Goal: Navigation & Orientation: Find specific page/section

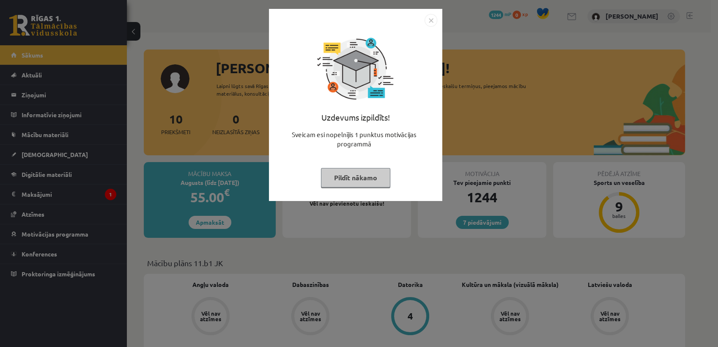
click at [354, 178] on button "Pildīt nākamo" at bounding box center [355, 177] width 69 height 19
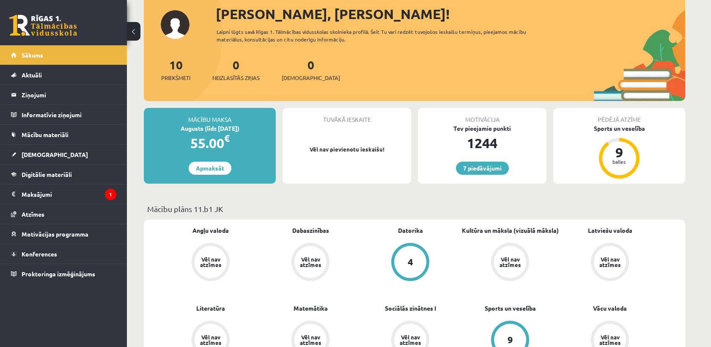
scroll to position [55, 0]
click at [233, 144] on div "55.00 €" at bounding box center [210, 142] width 132 height 20
click at [89, 192] on legend "Maksājumi 1" at bounding box center [69, 193] width 95 height 19
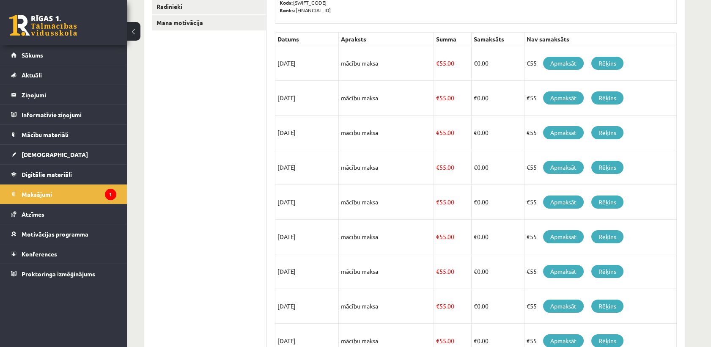
scroll to position [164, 0]
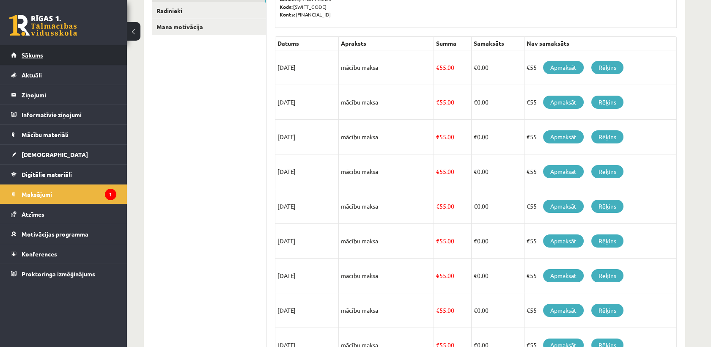
click at [50, 57] on link "Sākums" at bounding box center [63, 54] width 105 height 19
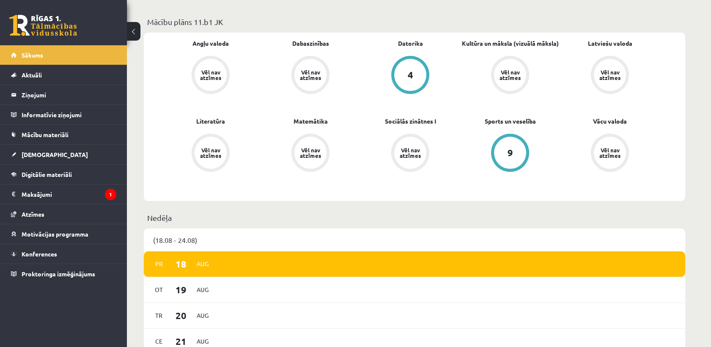
scroll to position [178, 0]
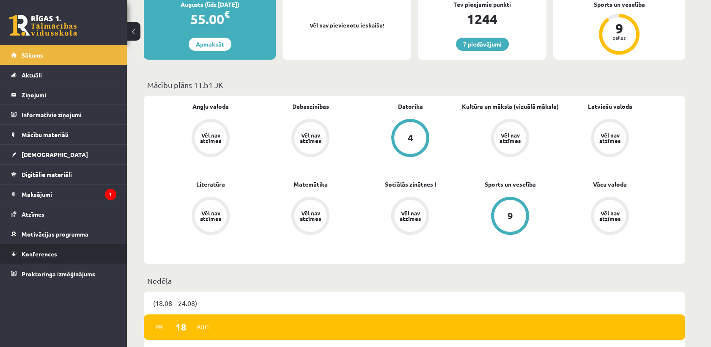
click at [71, 255] on link "Konferences" at bounding box center [63, 253] width 105 height 19
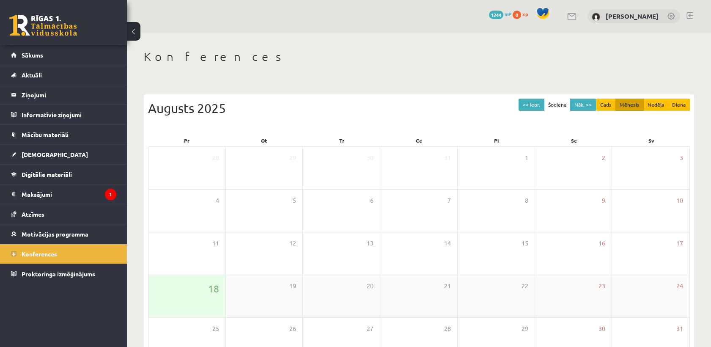
scroll to position [57, 0]
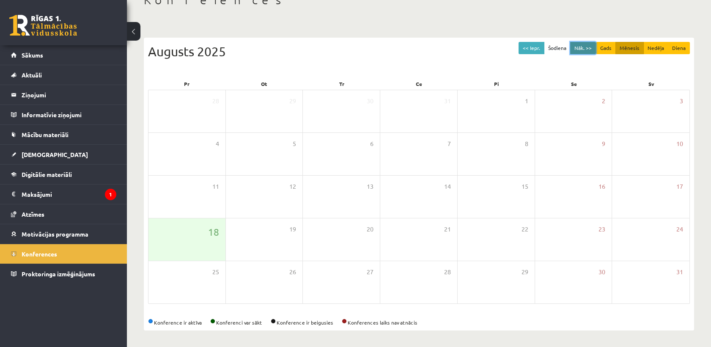
click at [586, 47] on button "Nāk. >>" at bounding box center [583, 48] width 26 height 12
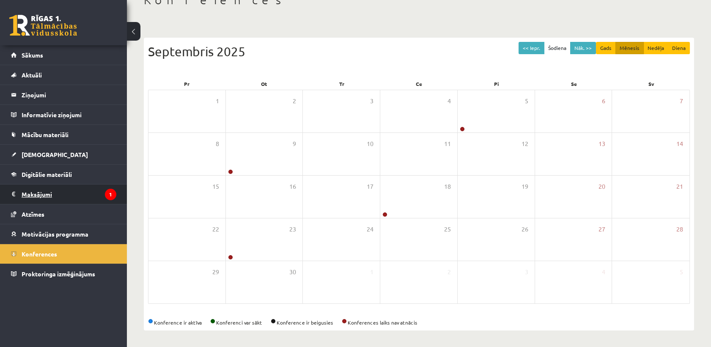
click at [69, 200] on legend "Maksājumi 1" at bounding box center [69, 193] width 95 height 19
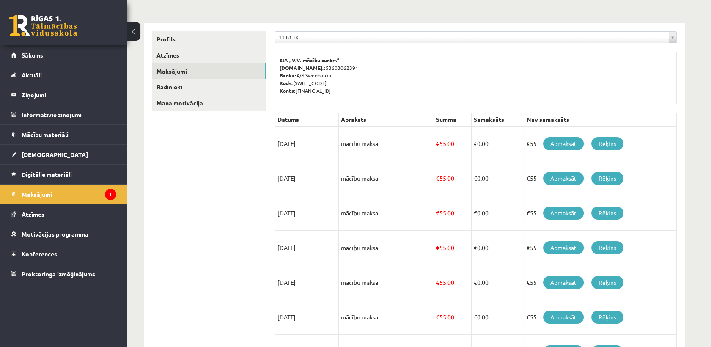
scroll to position [88, 0]
click at [609, 148] on link "Rēķins" at bounding box center [607, 143] width 32 height 13
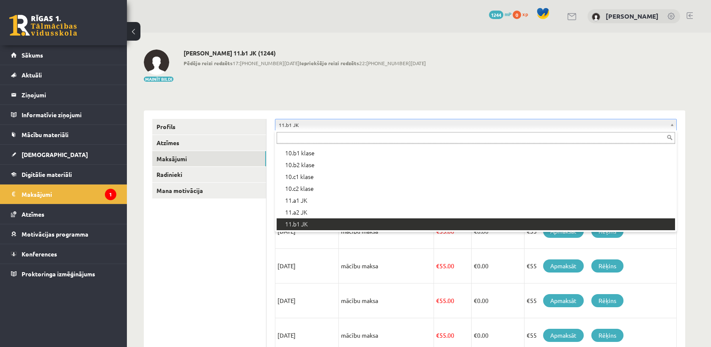
scroll to position [152, 0]
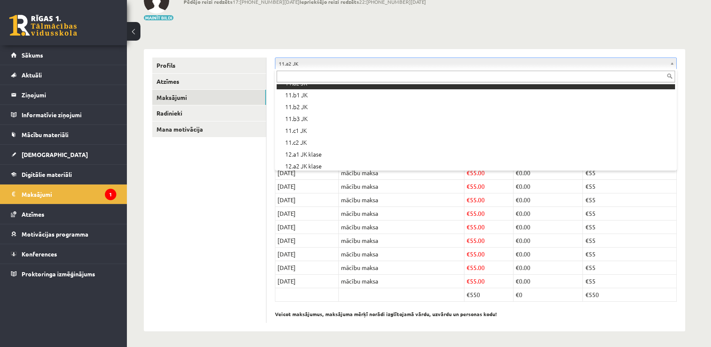
scroll to position [213, 0]
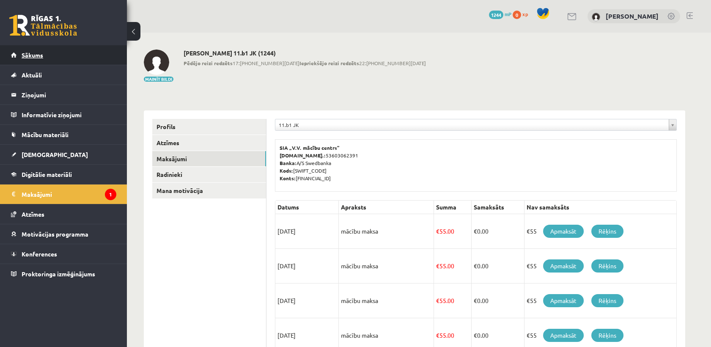
click at [52, 54] on link "Sākums" at bounding box center [63, 54] width 105 height 19
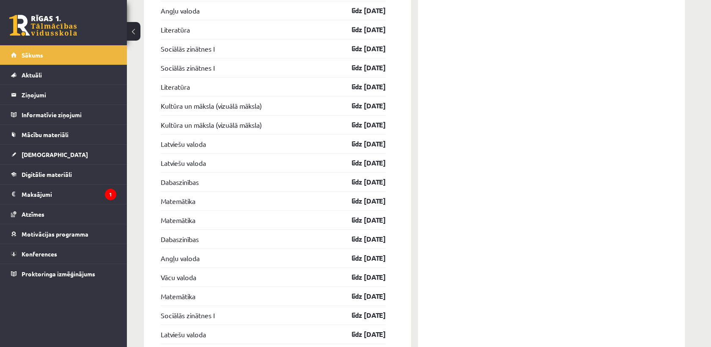
scroll to position [783, 0]
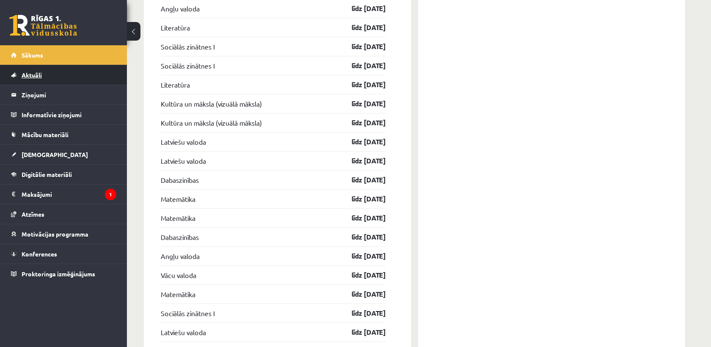
click at [82, 73] on link "Aktuāli" at bounding box center [63, 74] width 105 height 19
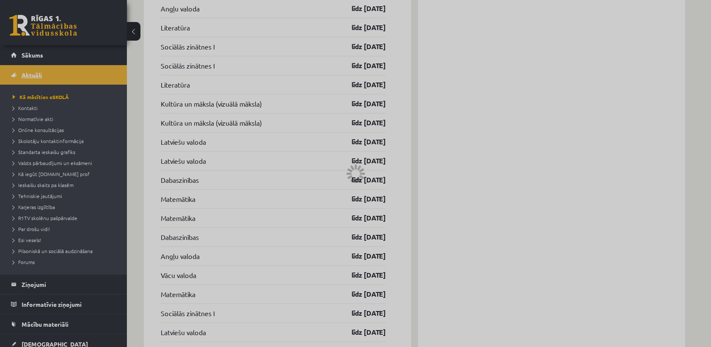
scroll to position [574, 0]
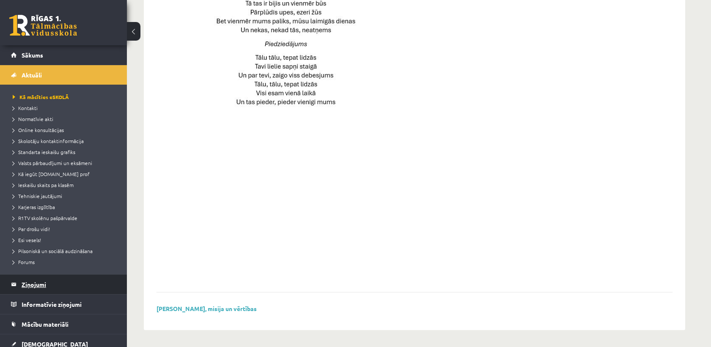
click at [83, 286] on legend "Ziņojumi 0" at bounding box center [69, 283] width 95 height 19
